Goal: Check status: Check status

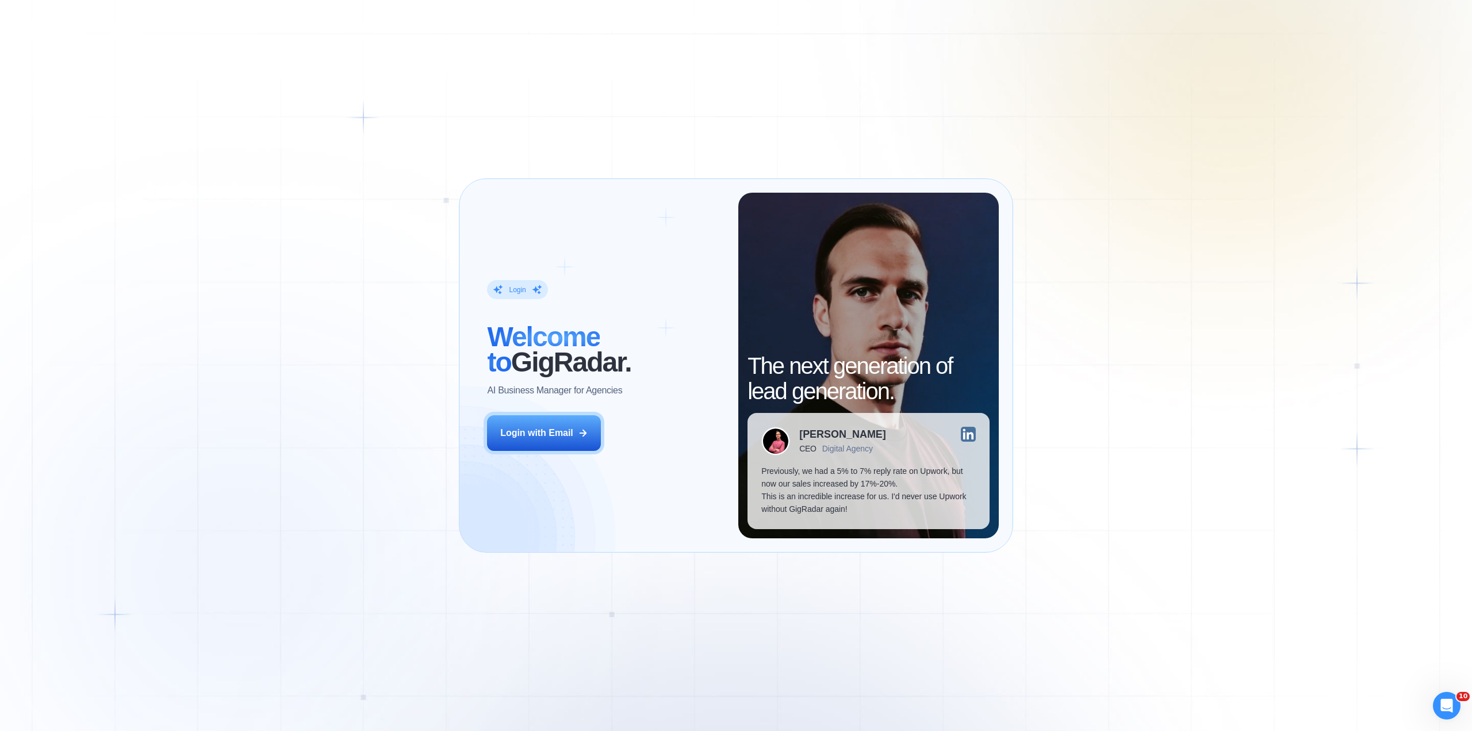
click at [561, 427] on div "Login with Email" at bounding box center [536, 433] width 73 height 13
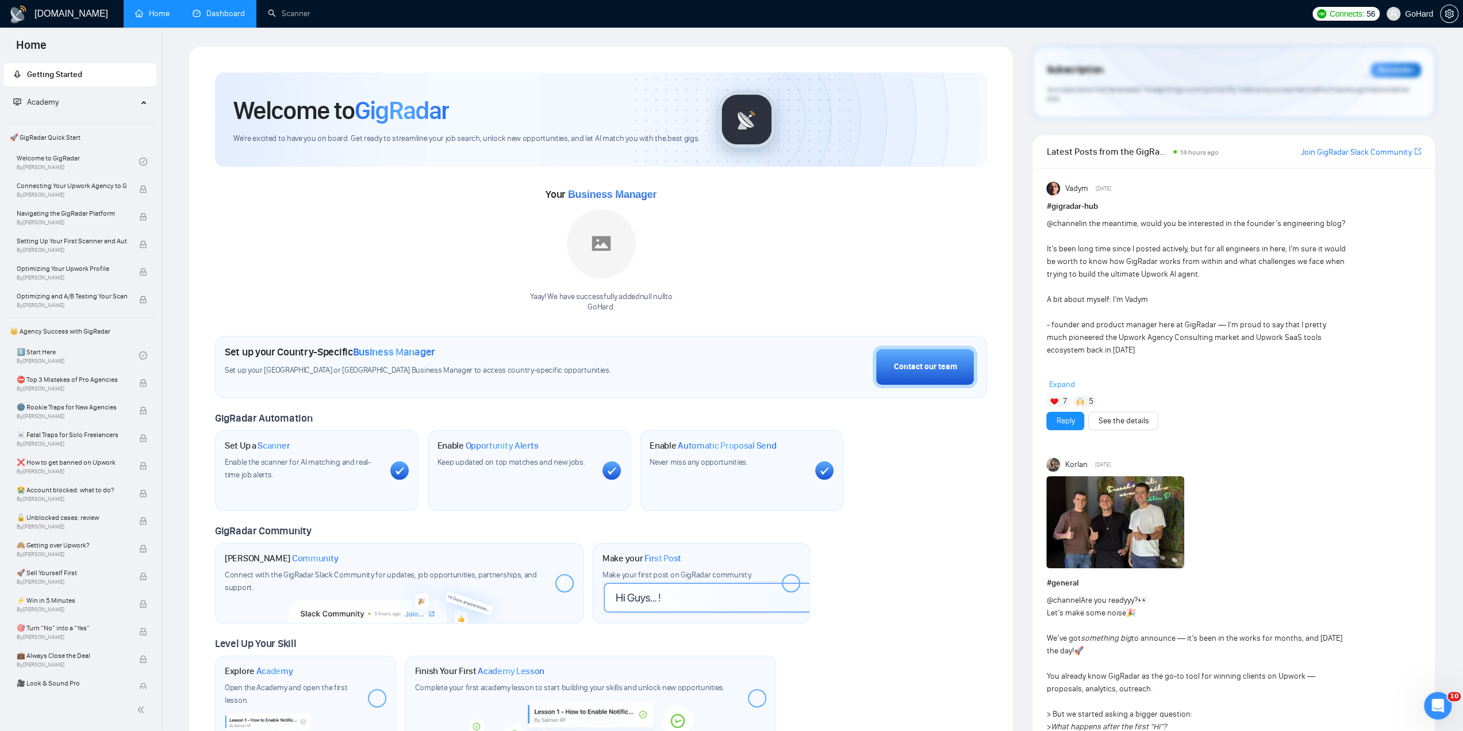
click at [205, 18] on link "Dashboard" at bounding box center [219, 14] width 52 height 10
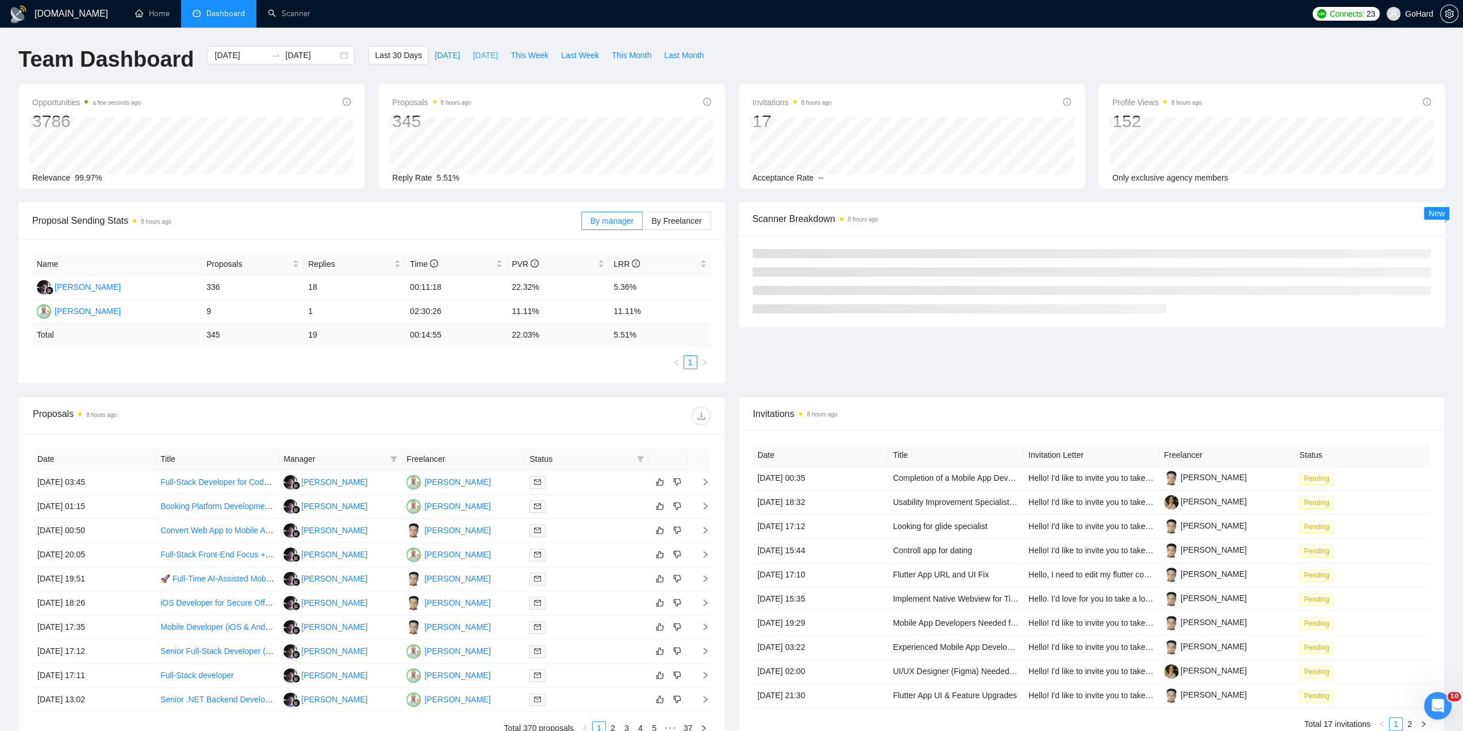
click at [486, 52] on span "[DATE]" at bounding box center [485, 55] width 25 height 13
type input "[DATE]"
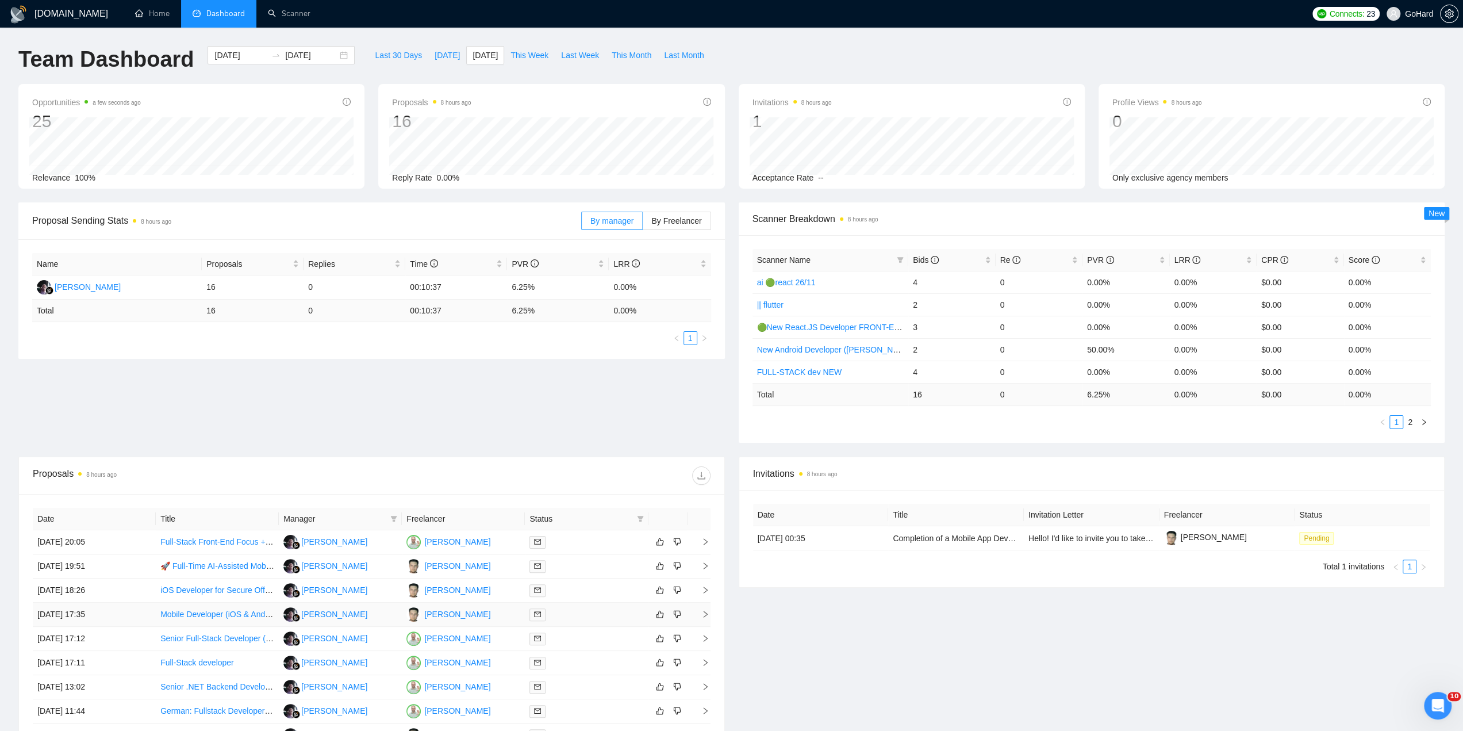
scroll to position [134, 0]
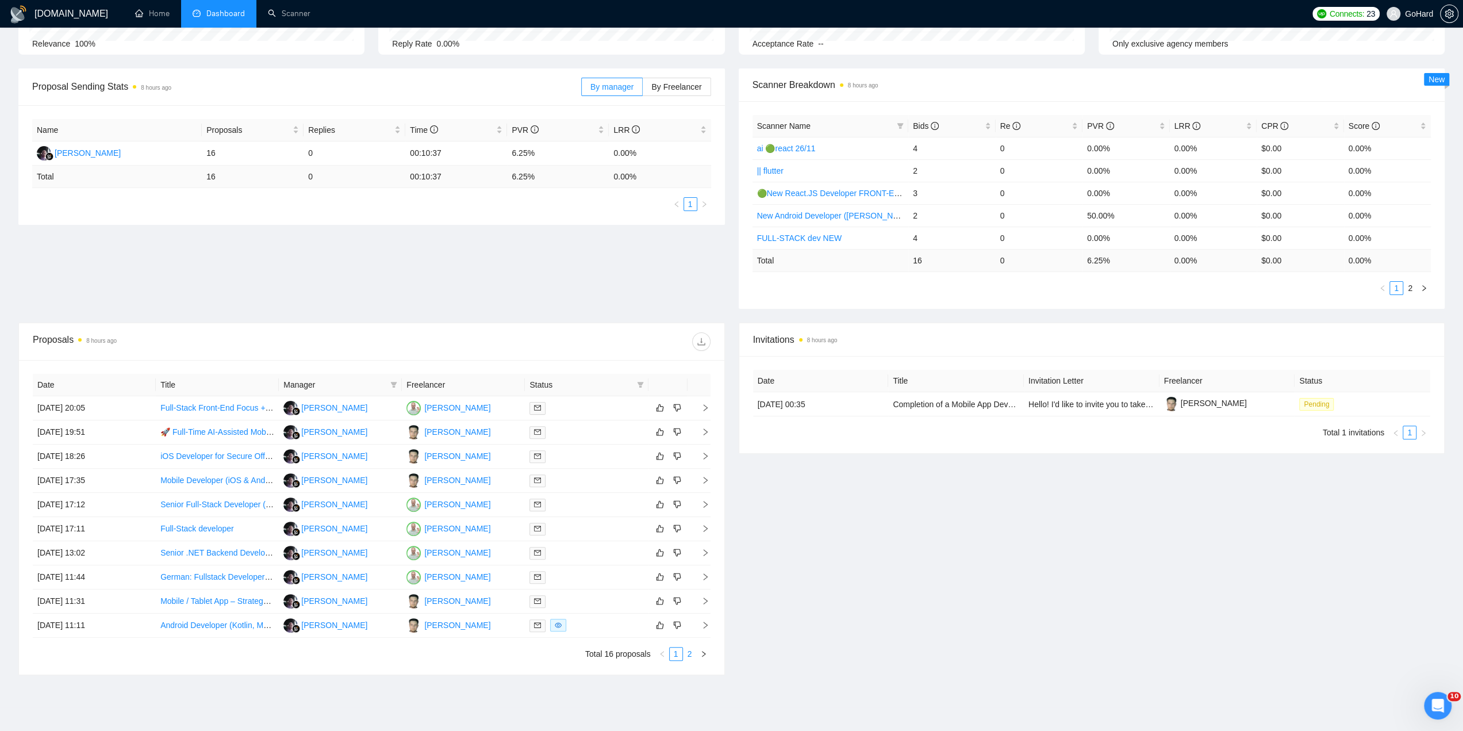
click at [688, 656] on link "2" at bounding box center [690, 653] width 13 height 13
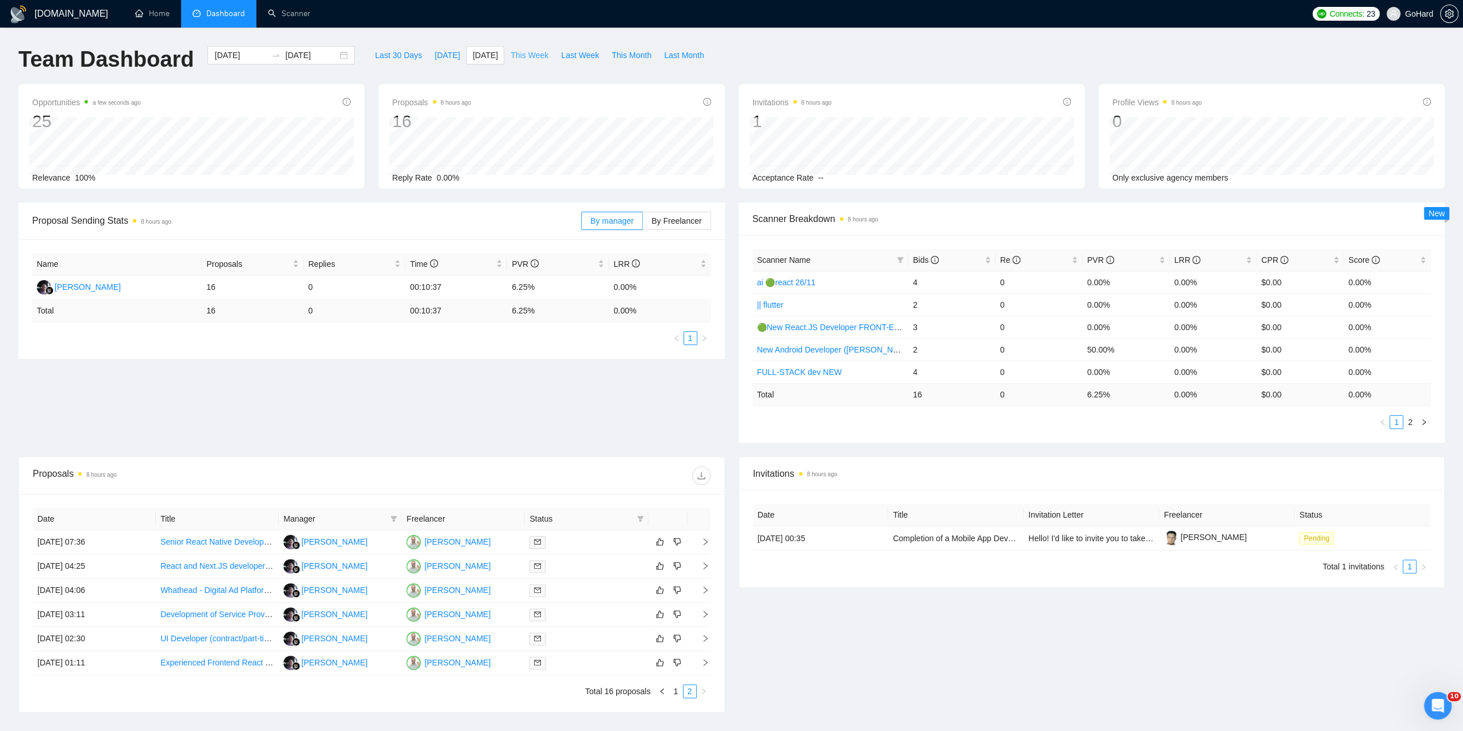
click at [521, 51] on span "This Week" at bounding box center [530, 55] width 38 height 13
type input "[DATE]"
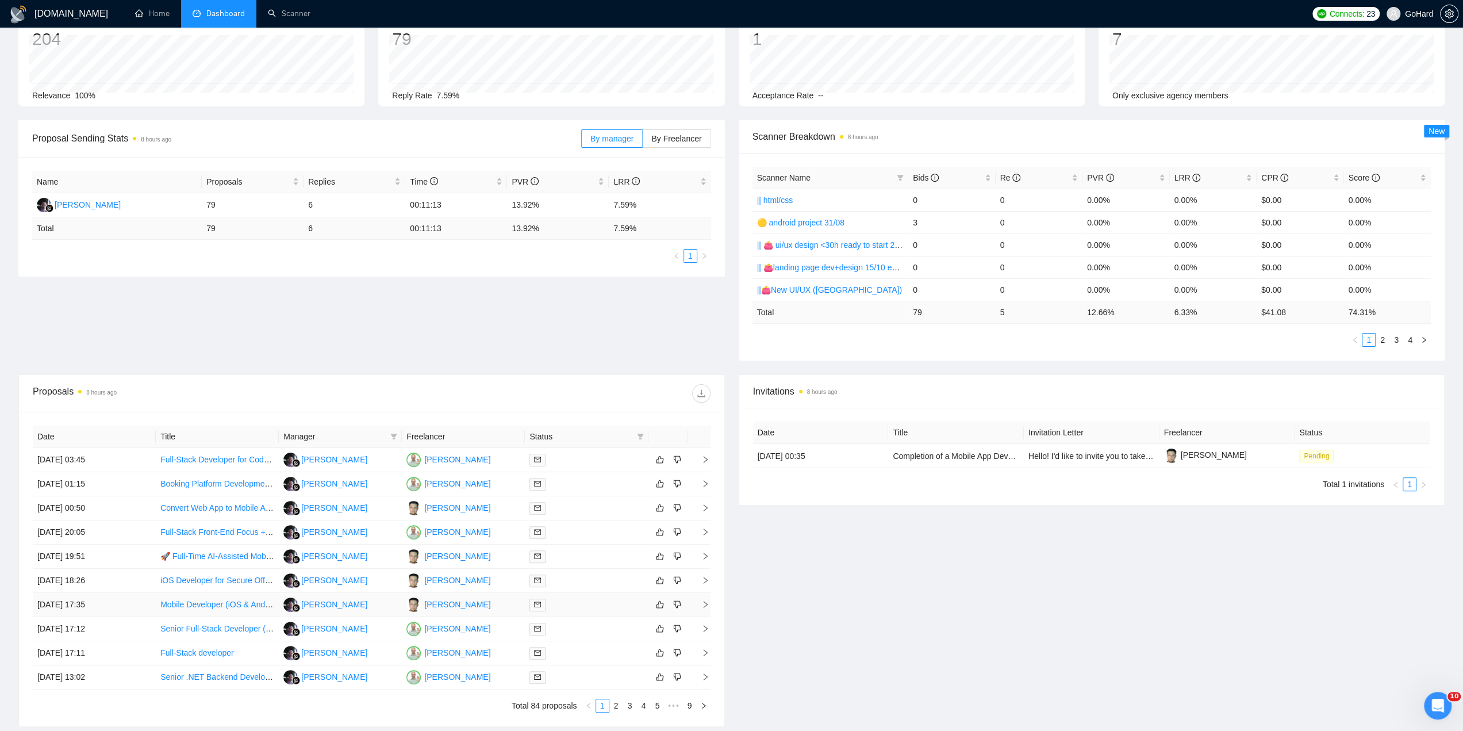
scroll to position [179, 0]
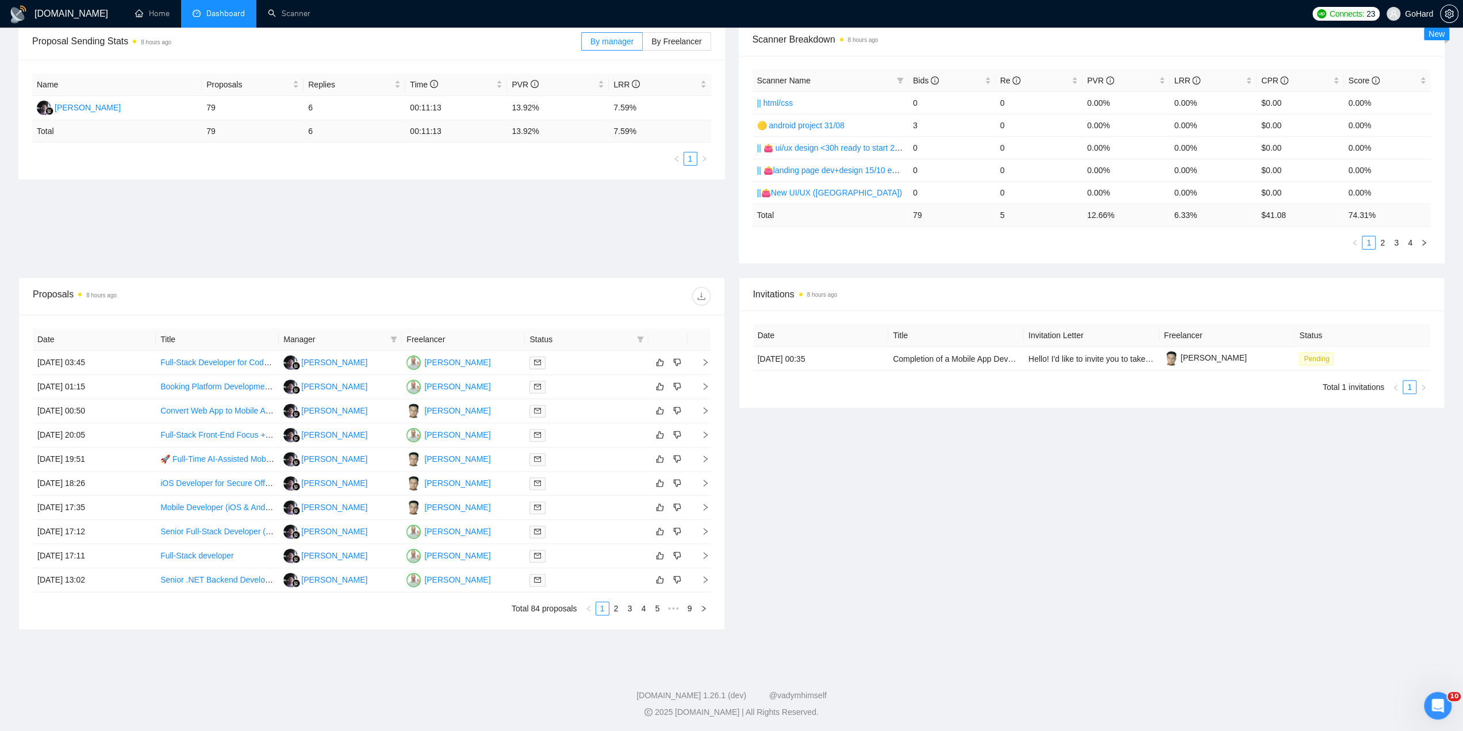
click at [1135, 670] on footer "[DOMAIN_NAME] 1.26.1 (dev) @vadymhimself 2025 [DOMAIN_NAME] | All Rights Reserv…" at bounding box center [731, 697] width 1463 height 70
click at [616, 608] on link "2" at bounding box center [616, 608] width 13 height 13
click at [628, 608] on link "3" at bounding box center [630, 608] width 13 height 13
click at [286, 688] on footer "[DOMAIN_NAME] 1.26.1 (dev) @vadymhimself 2025 [DOMAIN_NAME] | All Rights Reserv…" at bounding box center [731, 697] width 1463 height 70
click at [605, 458] on div at bounding box center [587, 459] width 114 height 13
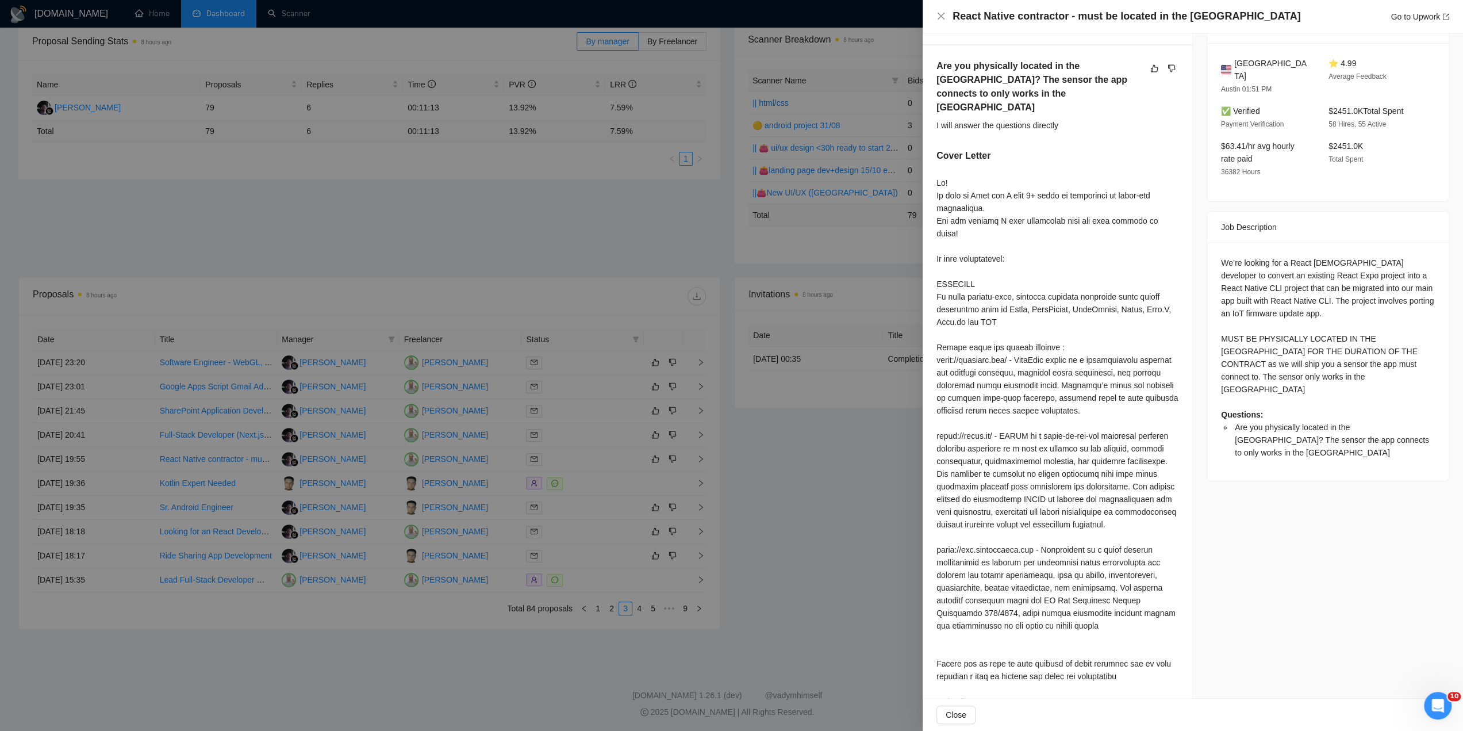
scroll to position [0, 0]
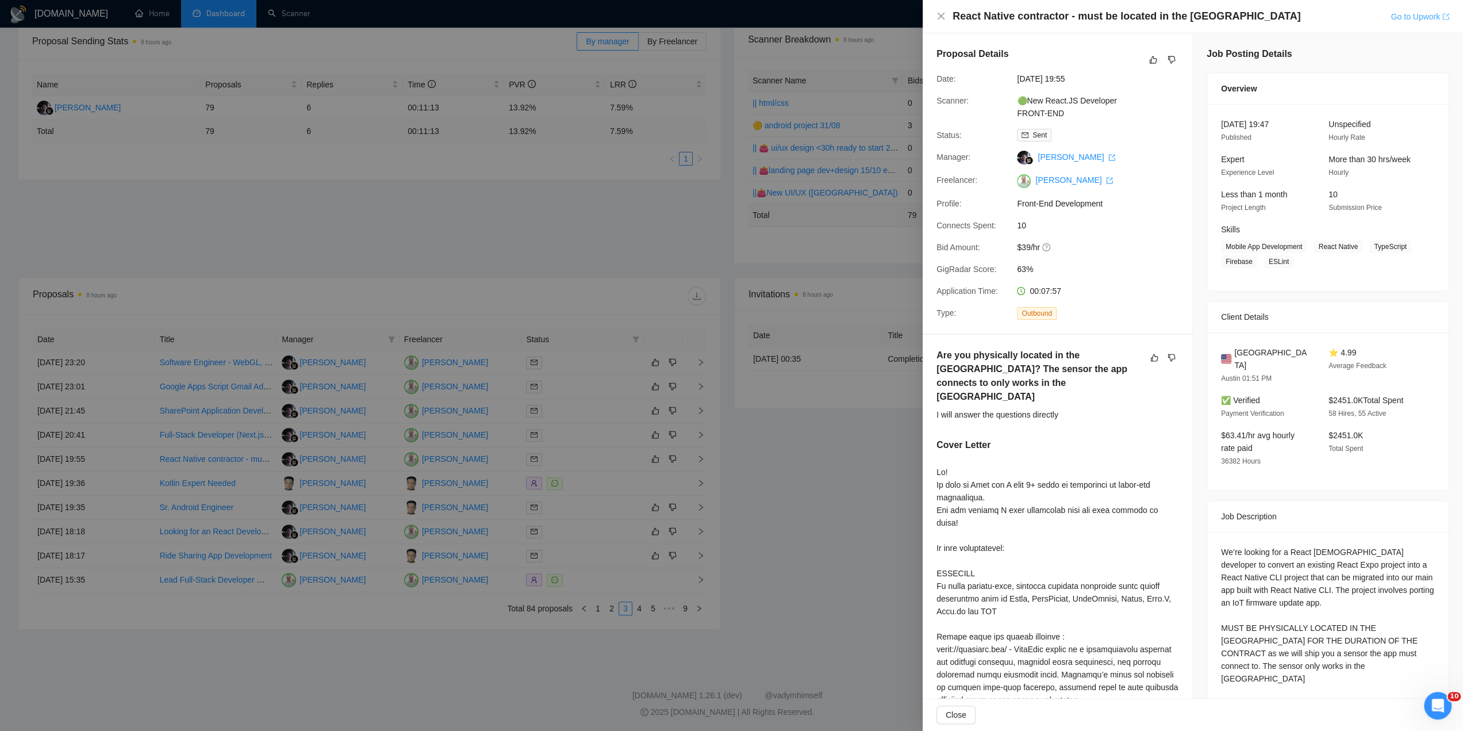
click at [1416, 20] on link "Go to Upwork" at bounding box center [1420, 16] width 59 height 9
